Goal: Task Accomplishment & Management: Manage account settings

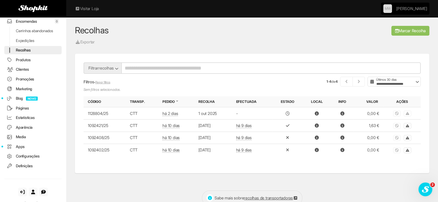
click at [22, 151] on link "Apps" at bounding box center [32, 147] width 57 height 8
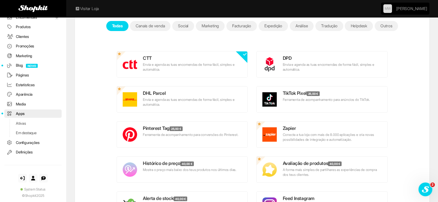
click at [242, 23] on link "Facturação" at bounding box center [241, 26] width 31 height 10
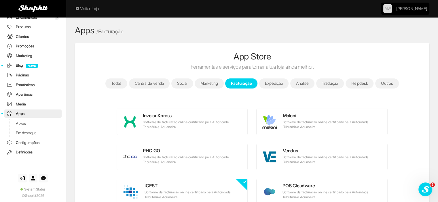
click at [137, 85] on link "Canais de venda" at bounding box center [149, 84] width 41 height 10
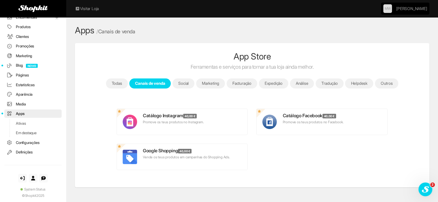
click at [390, 80] on link "Outros" at bounding box center [387, 84] width 24 height 10
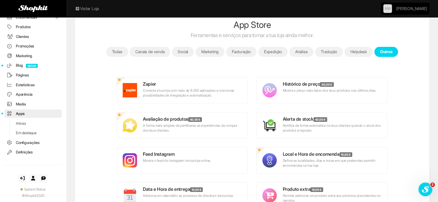
scroll to position [28, 0]
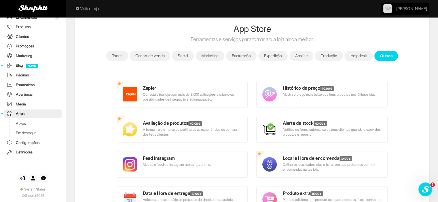
click at [106, 54] on link "Todas" at bounding box center [117, 56] width 22 height 10
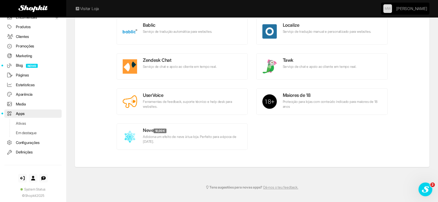
scroll to position [866, 0]
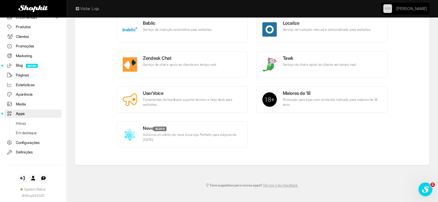
click at [24, 152] on link "Definições" at bounding box center [32, 152] width 57 height 8
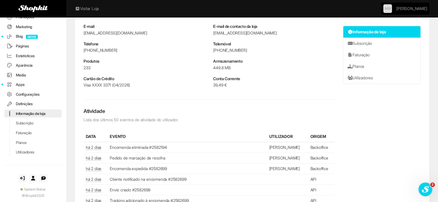
scroll to position [230, 0]
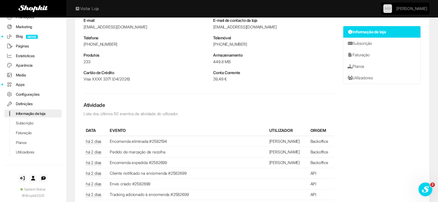
click at [29, 131] on link "Faturação" at bounding box center [32, 133] width 57 height 8
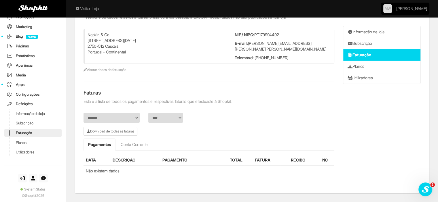
scroll to position [48, 0]
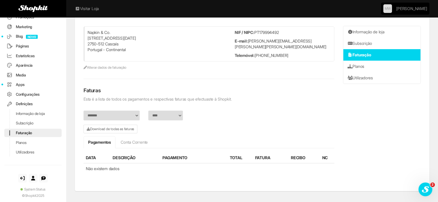
click at [20, 81] on link "Apps" at bounding box center [32, 85] width 57 height 8
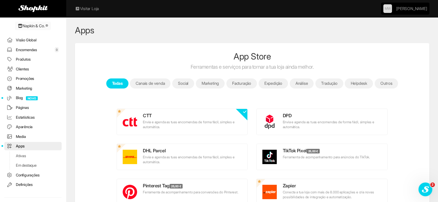
drag, startPoint x: 416, startPoint y: 1, endPoint x: 22, endPoint y: 49, distance: 396.9
click at [22, 49] on link "Encomendas 0" at bounding box center [32, 50] width 57 height 8
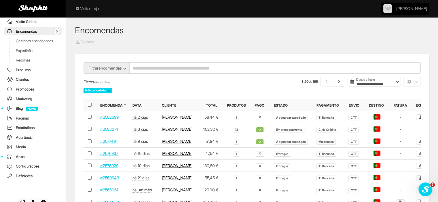
click at [19, 151] on link "Media" at bounding box center [32, 147] width 57 height 8
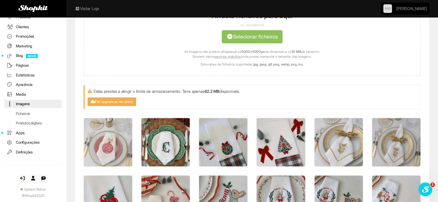
scroll to position [58, 0]
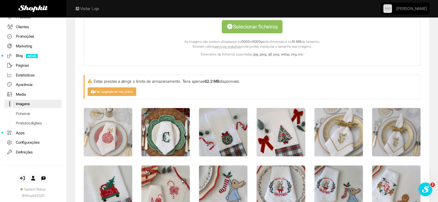
click at [22, 151] on link "Definições" at bounding box center [32, 152] width 57 height 8
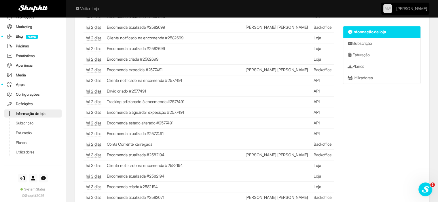
scroll to position [490, 0]
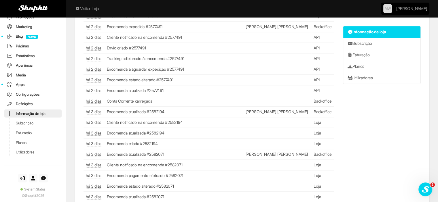
click at [24, 141] on link "Planos" at bounding box center [32, 143] width 57 height 8
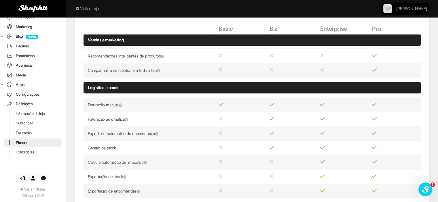
scroll to position [605, 0]
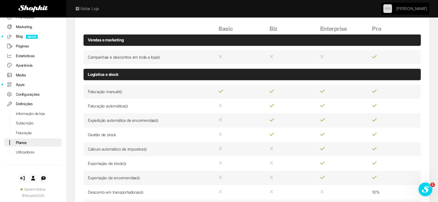
click at [32, 132] on link "Faturação" at bounding box center [32, 133] width 57 height 8
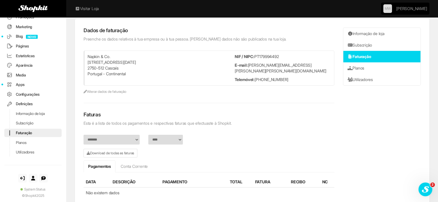
scroll to position [48, 0]
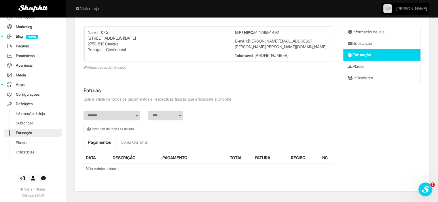
click at [28, 122] on link "Subscrição" at bounding box center [32, 123] width 57 height 8
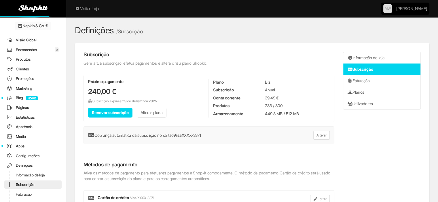
scroll to position [62, 0]
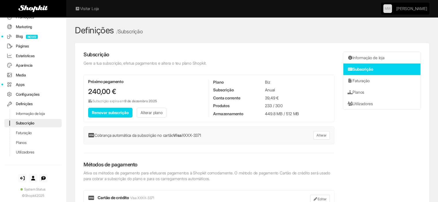
click at [25, 90] on link "Configurações" at bounding box center [32, 94] width 57 height 8
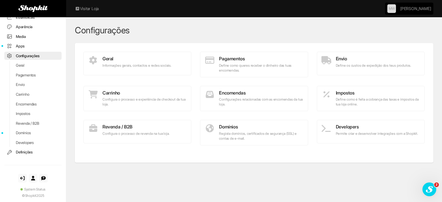
click at [239, 65] on p "Define como queres receber o dinheiro das tuas encomendas." at bounding box center [254, 68] width 99 height 10
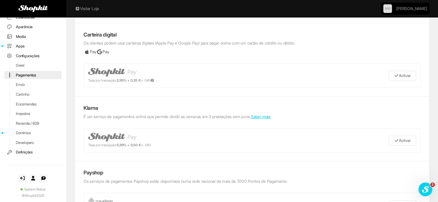
scroll to position [473, 0]
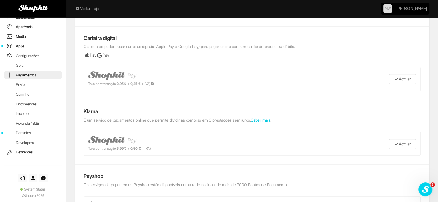
click at [264, 119] on link "Saber mais" at bounding box center [261, 120] width 20 height 5
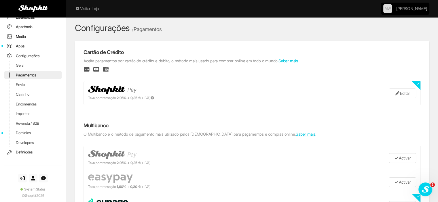
scroll to position [0, 0]
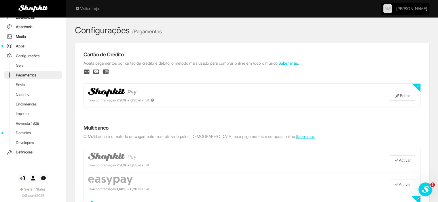
click at [313, 63] on p "Aceita pagamentos por cartão de crédito e débito, o método mais usado para comp…" at bounding box center [252, 63] width 337 height 6
click at [298, 64] on link "Saber mais" at bounding box center [288, 63] width 20 height 5
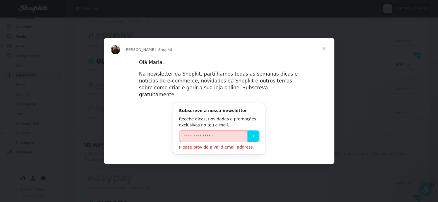
click at [325, 52] on span "Fechar" at bounding box center [324, 48] width 21 height 21
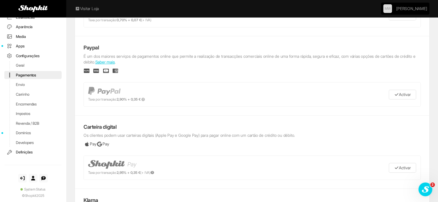
scroll to position [490, 0]
